Goal: Task Accomplishment & Management: Complete application form

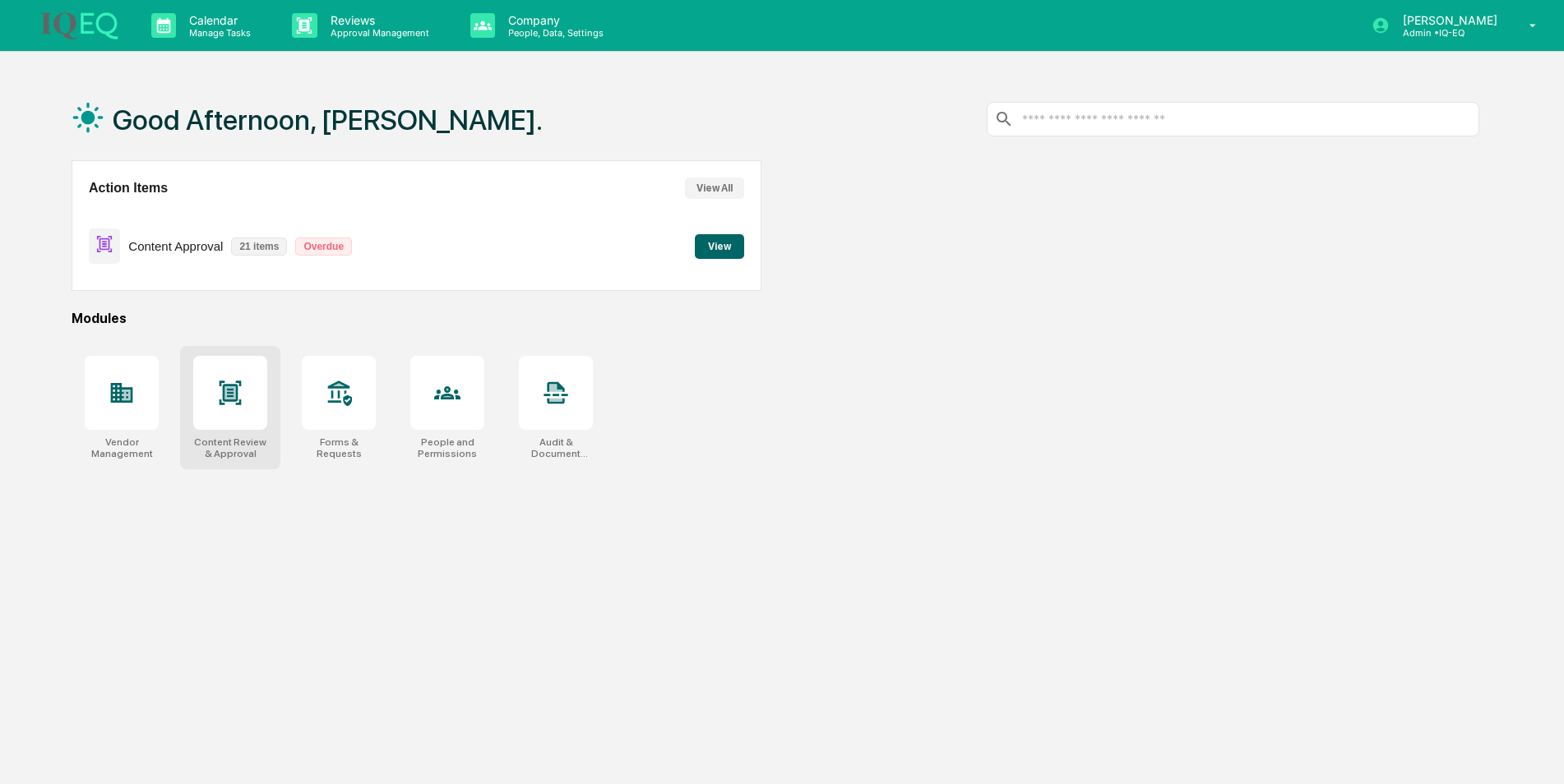
click at [226, 400] on icon at bounding box center [230, 393] width 22 height 24
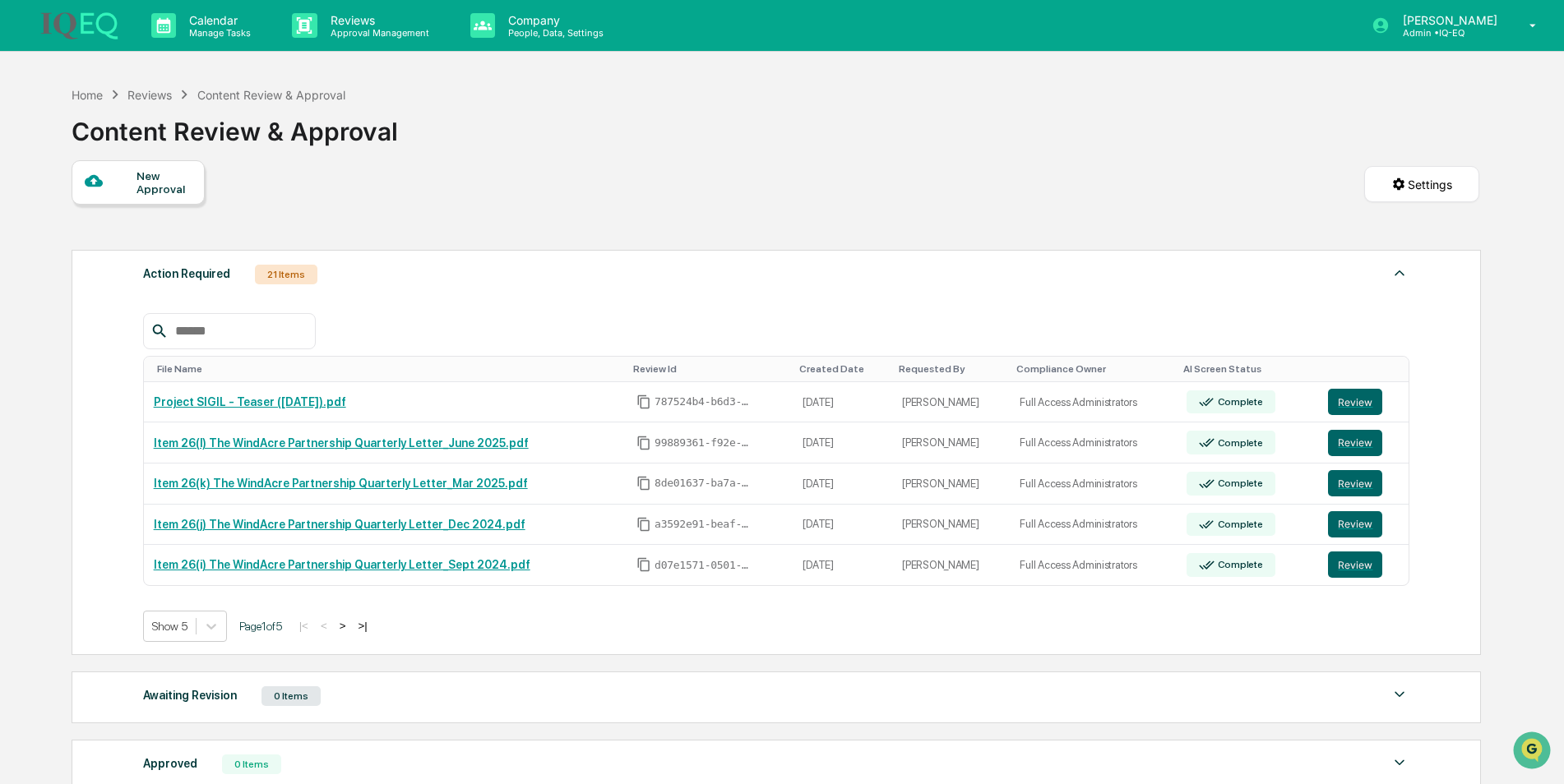
click at [113, 184] on div at bounding box center [111, 182] width 52 height 21
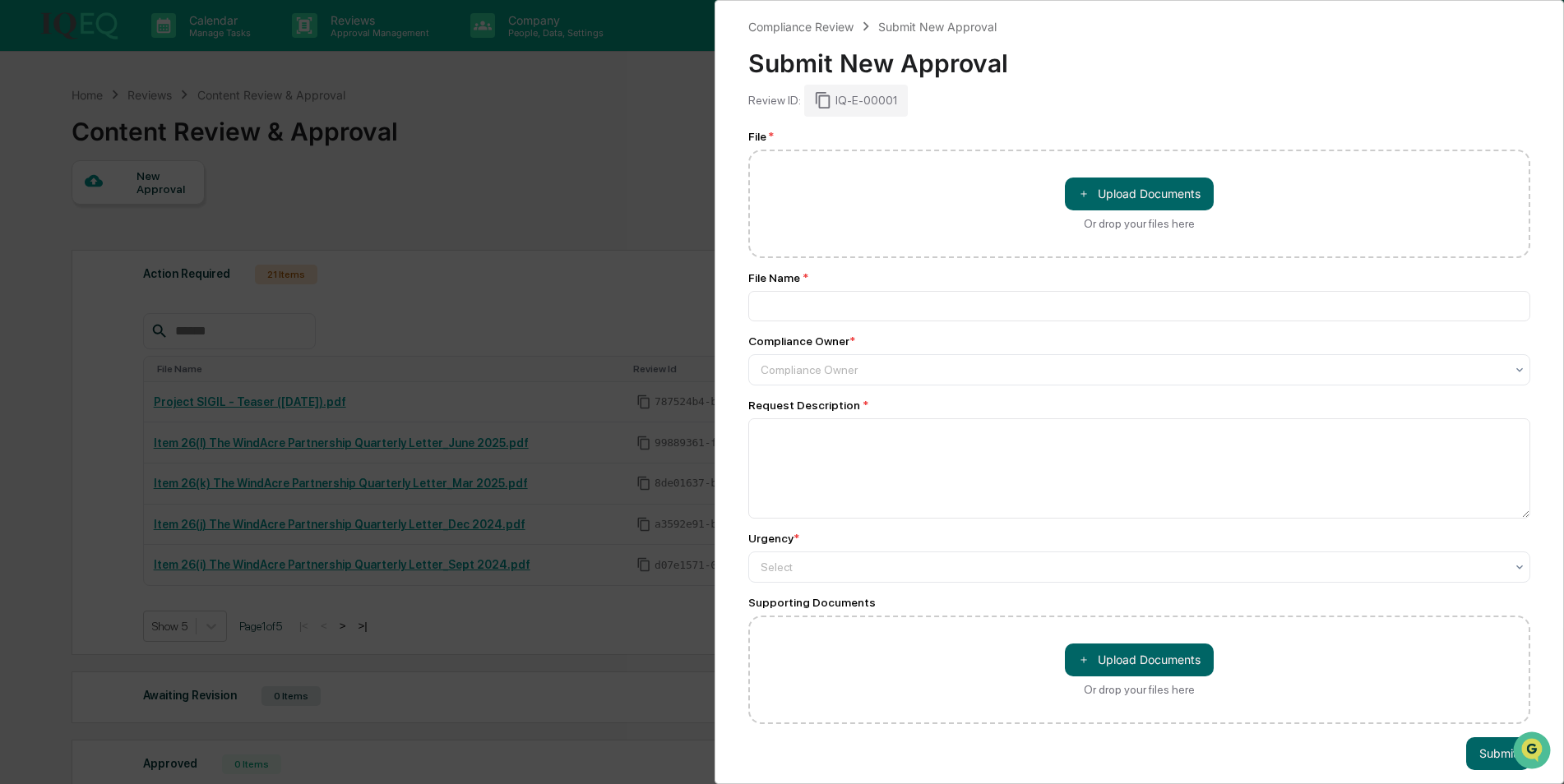
click at [843, 98] on div "IQ-E-00001" at bounding box center [856, 100] width 104 height 31
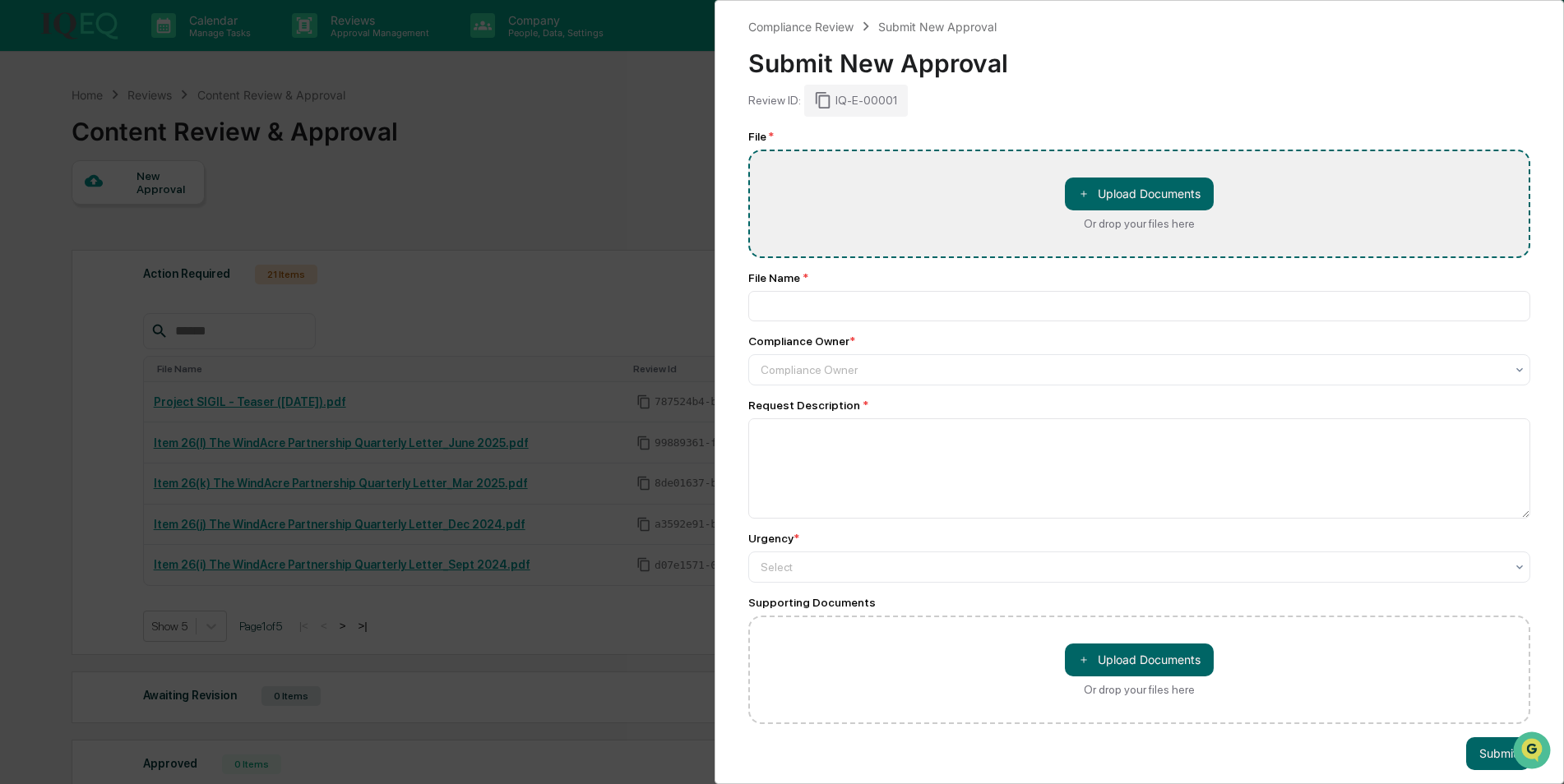
type input "**********"
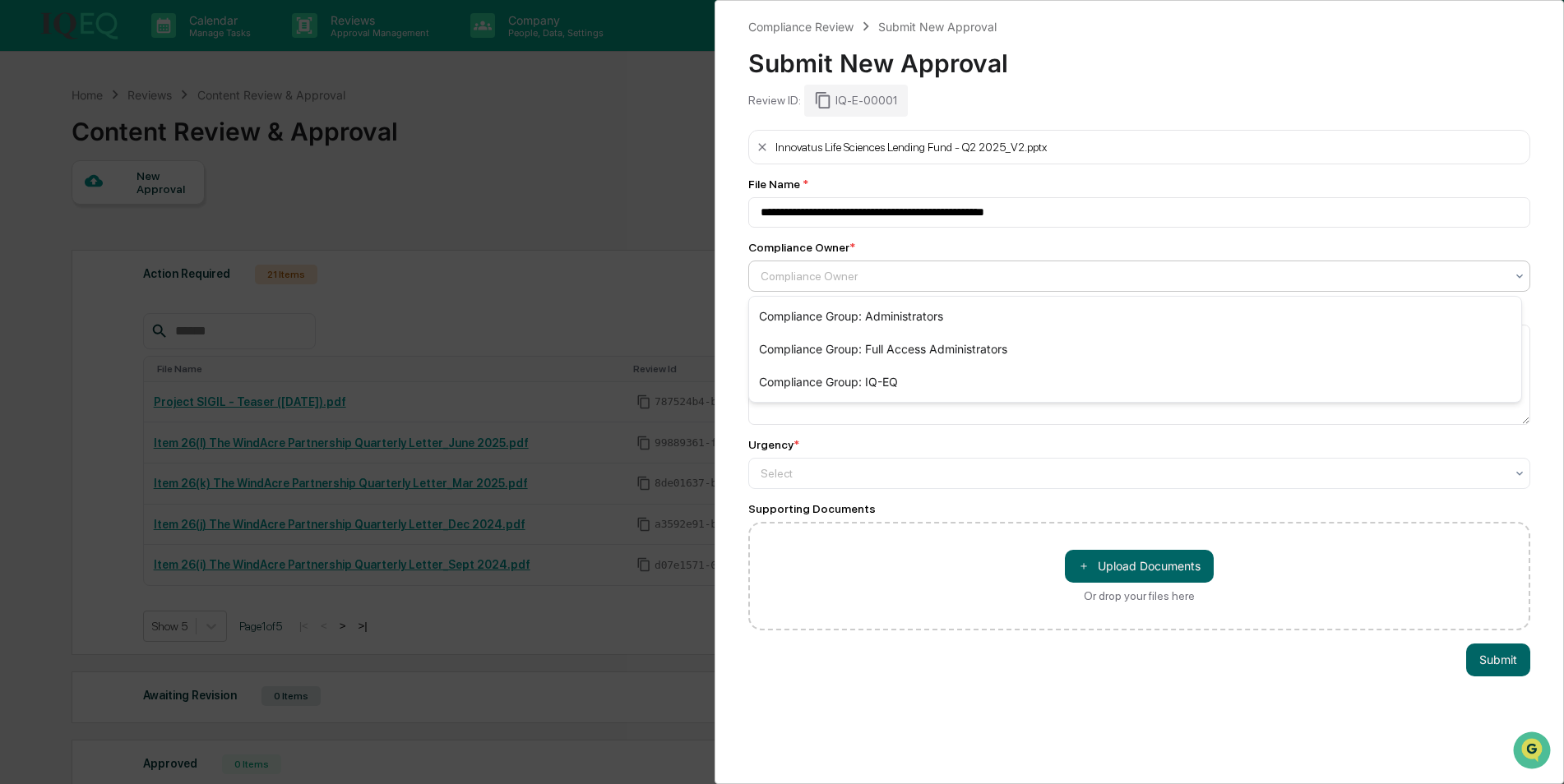
click at [789, 281] on div at bounding box center [1132, 276] width 744 height 16
click at [816, 362] on div "Compliance Group: Full Access Administrators" at bounding box center [1135, 349] width 772 height 33
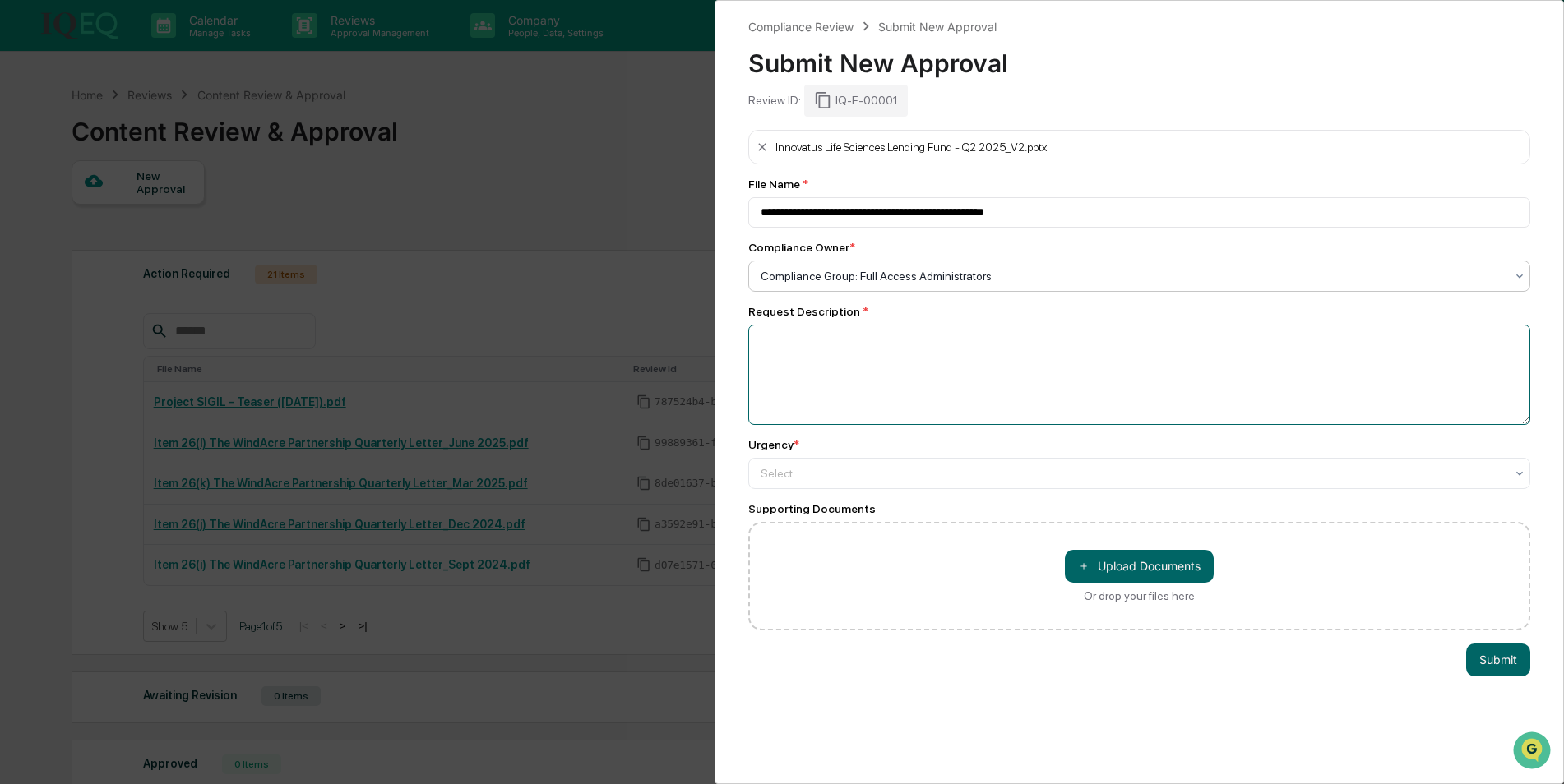
click at [854, 372] on textarea at bounding box center [1139, 375] width 782 height 100
type textarea "**********"
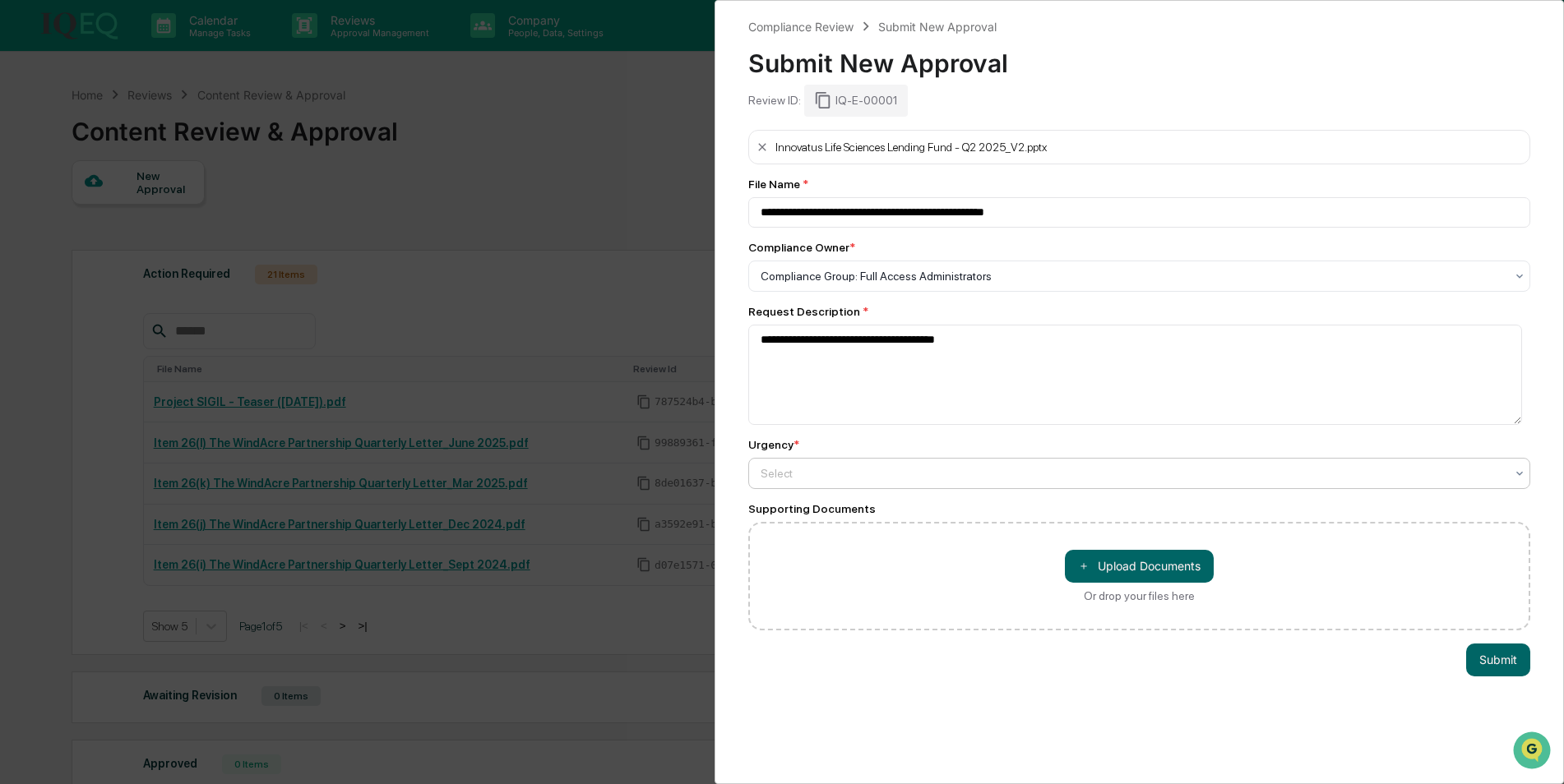
click at [800, 468] on div at bounding box center [1132, 473] width 744 height 16
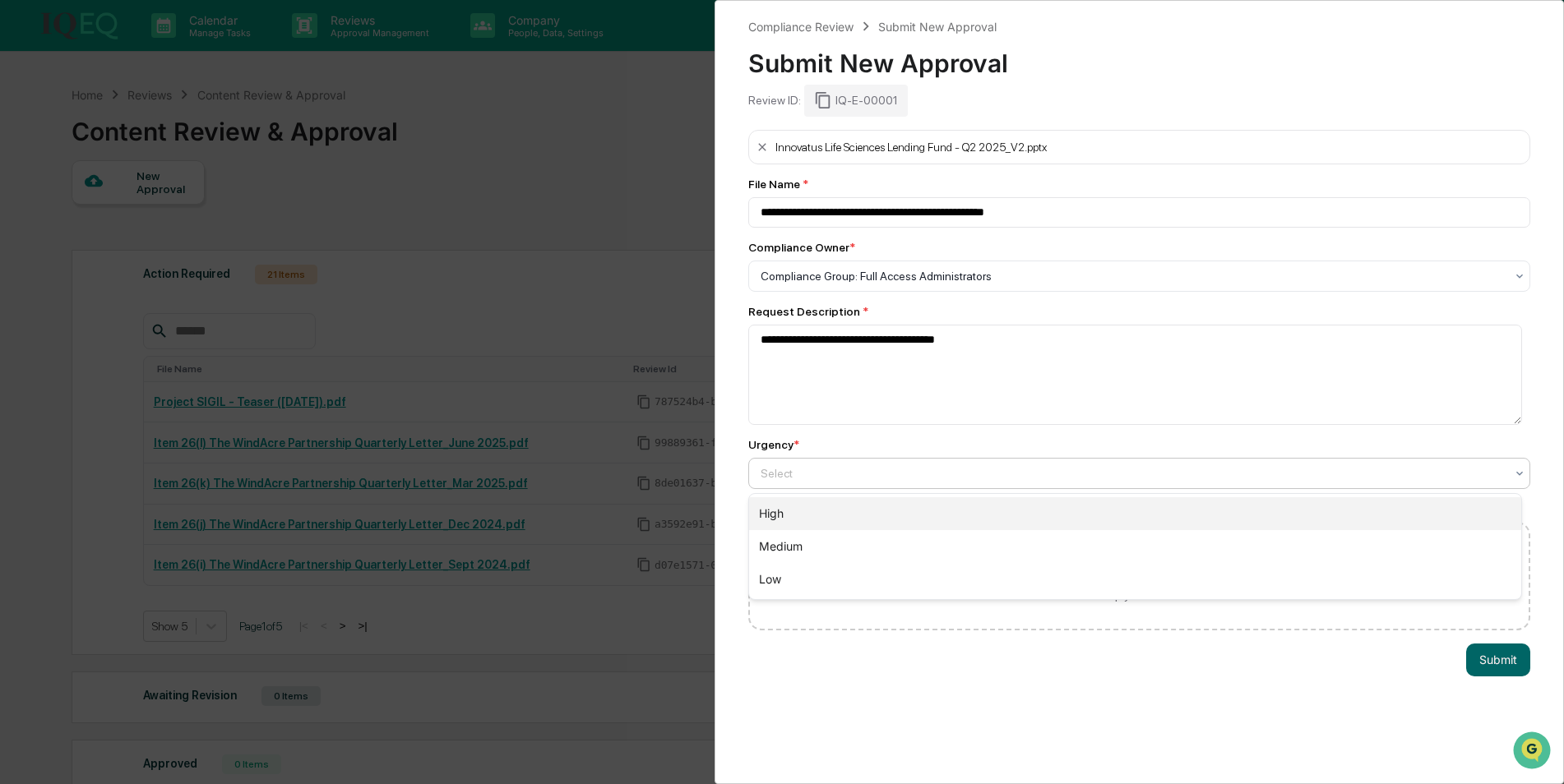
click at [819, 515] on div "High" at bounding box center [1135, 513] width 772 height 33
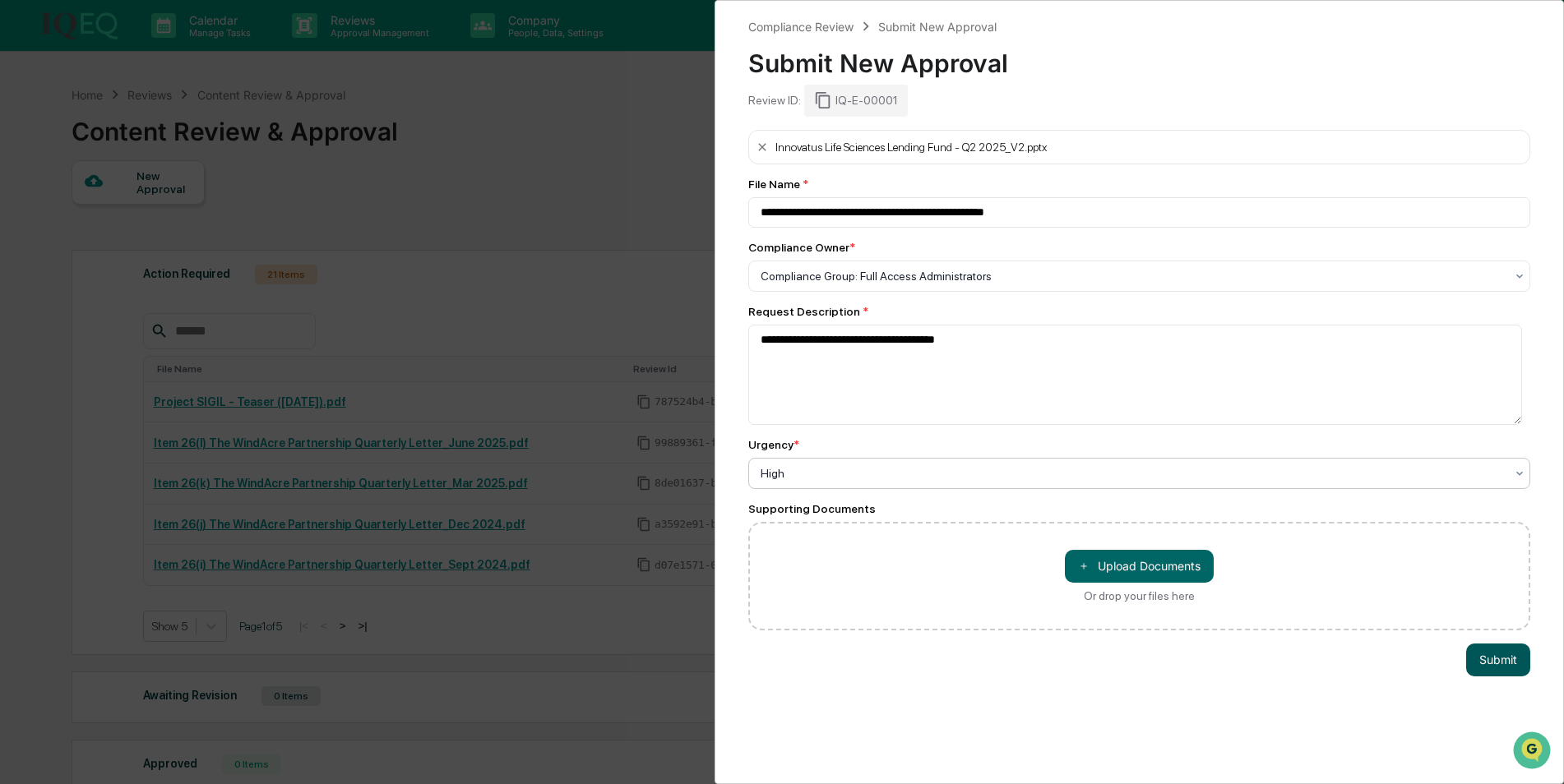
click at [1486, 652] on button "Submit" at bounding box center [1498, 660] width 64 height 33
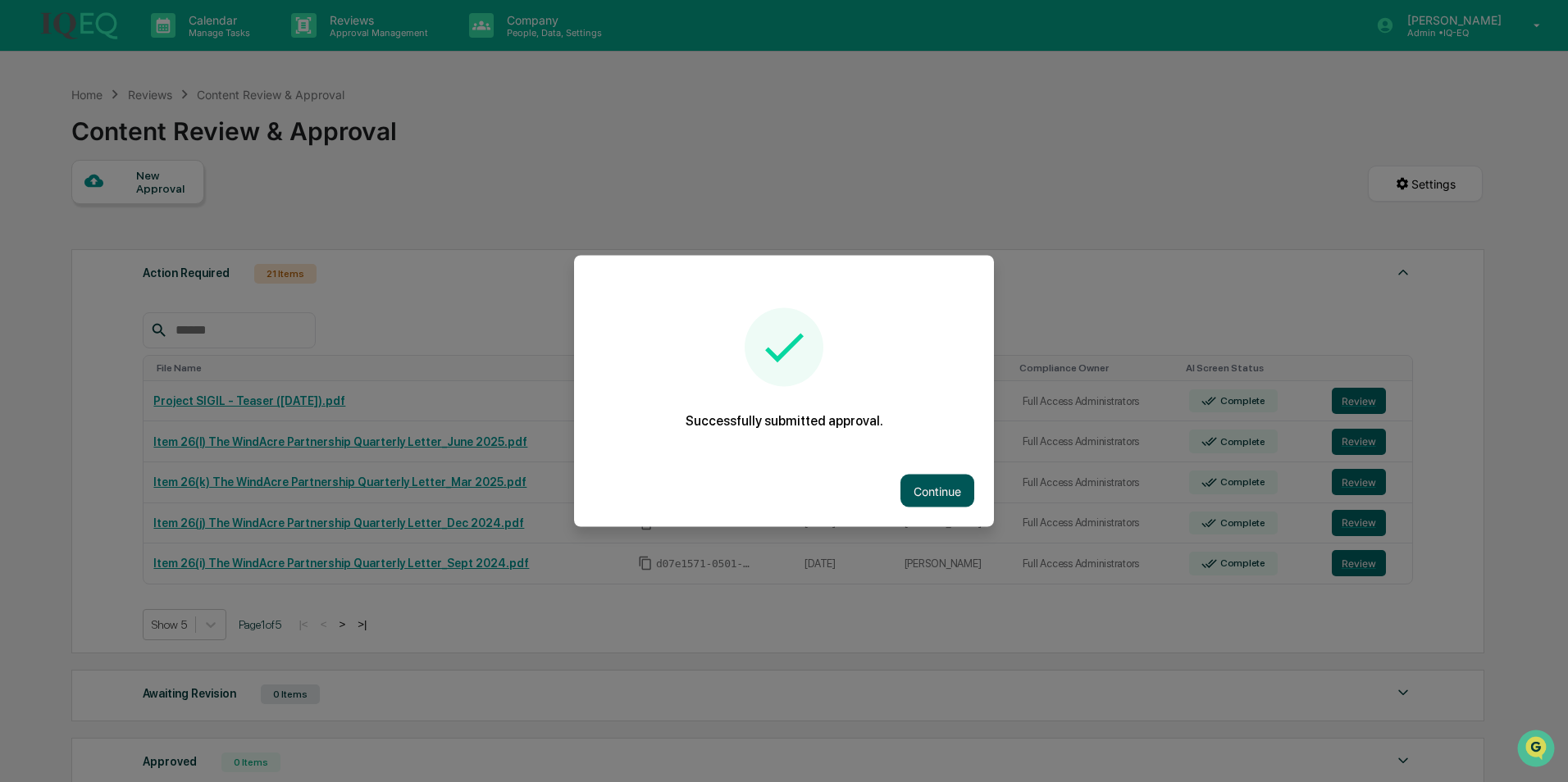
click at [958, 492] on button "Continue" at bounding box center [938, 491] width 74 height 33
